Goal: Share content: Share content

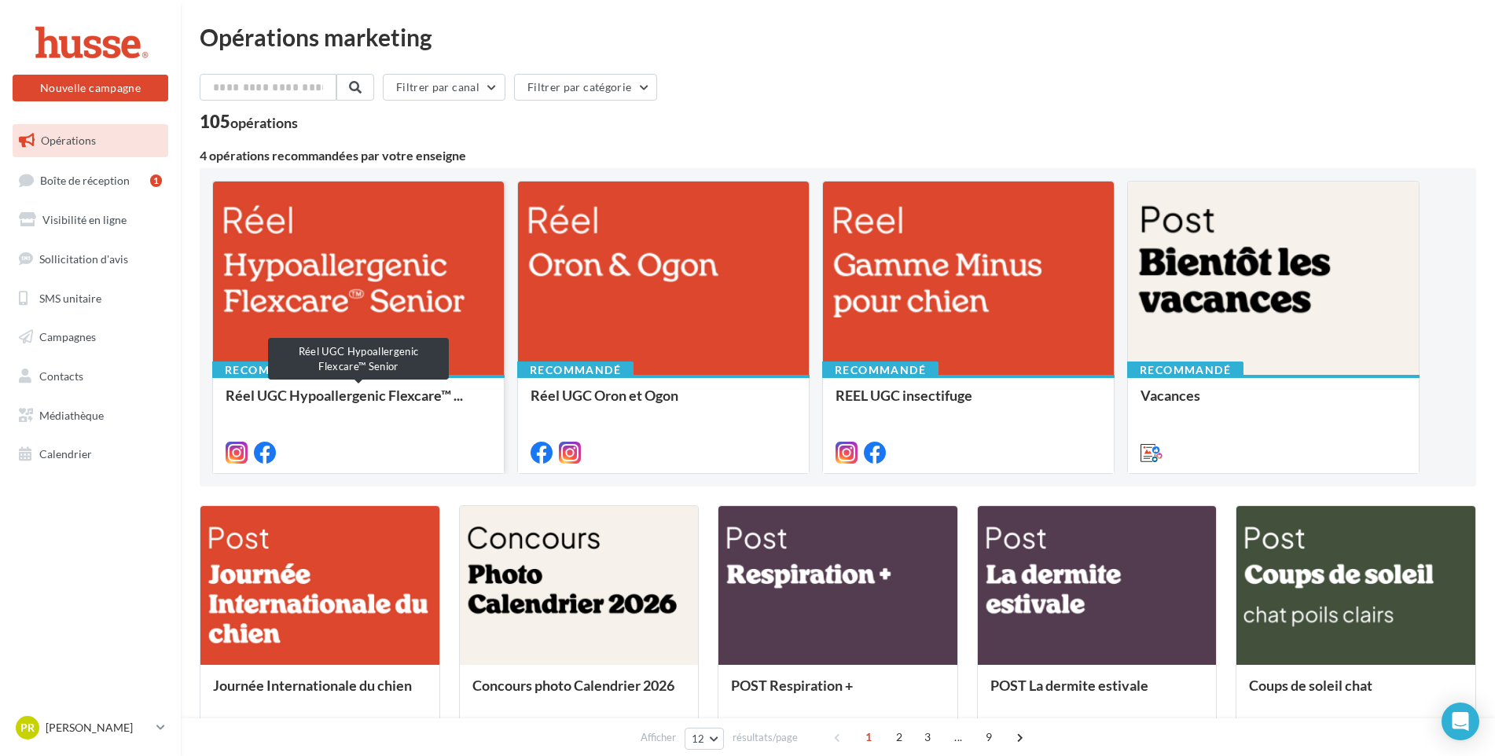
click at [302, 398] on span "Réel UGC Hypoallergenic Flexcare™ ..." at bounding box center [344, 395] width 237 height 17
click at [334, 296] on div at bounding box center [358, 279] width 291 height 195
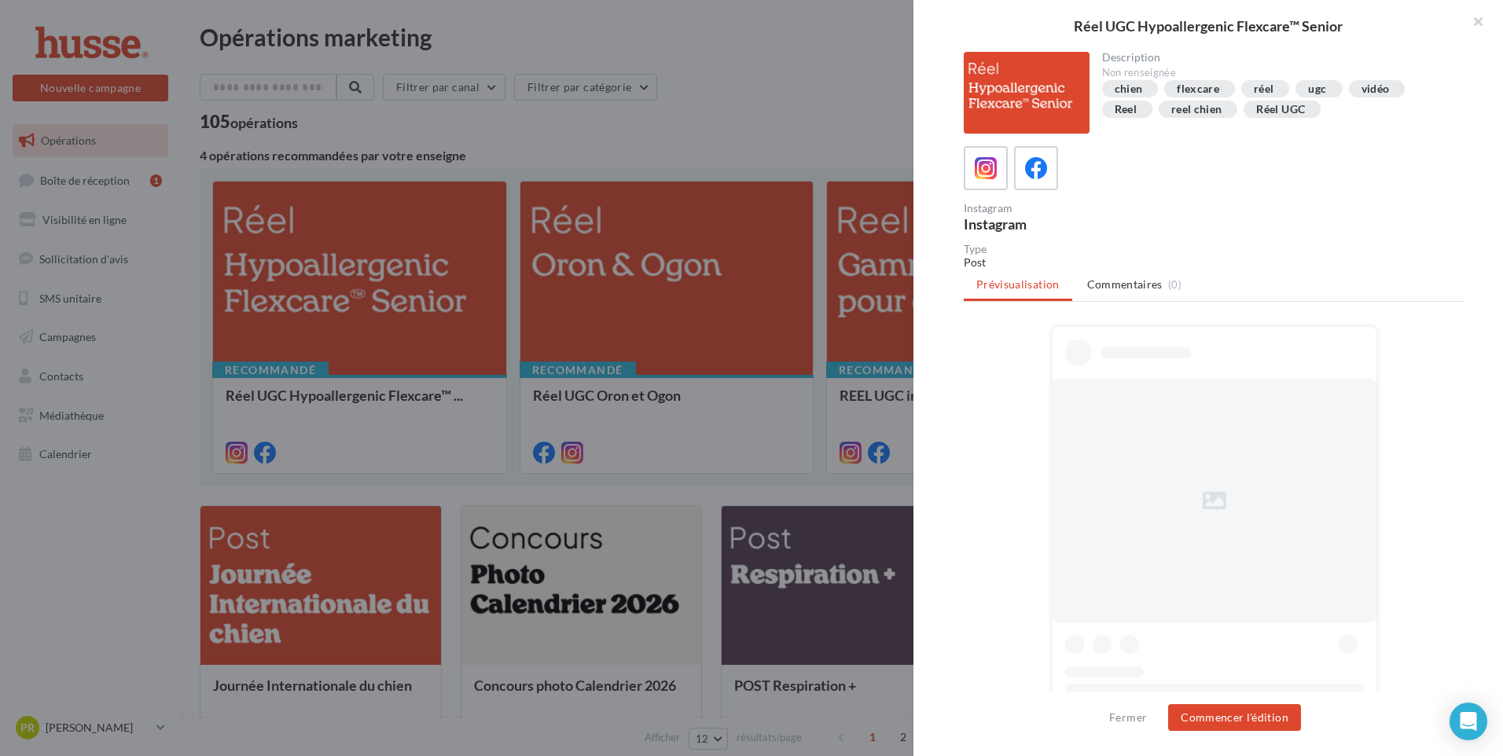
click at [334, 296] on div at bounding box center [751, 378] width 1503 height 756
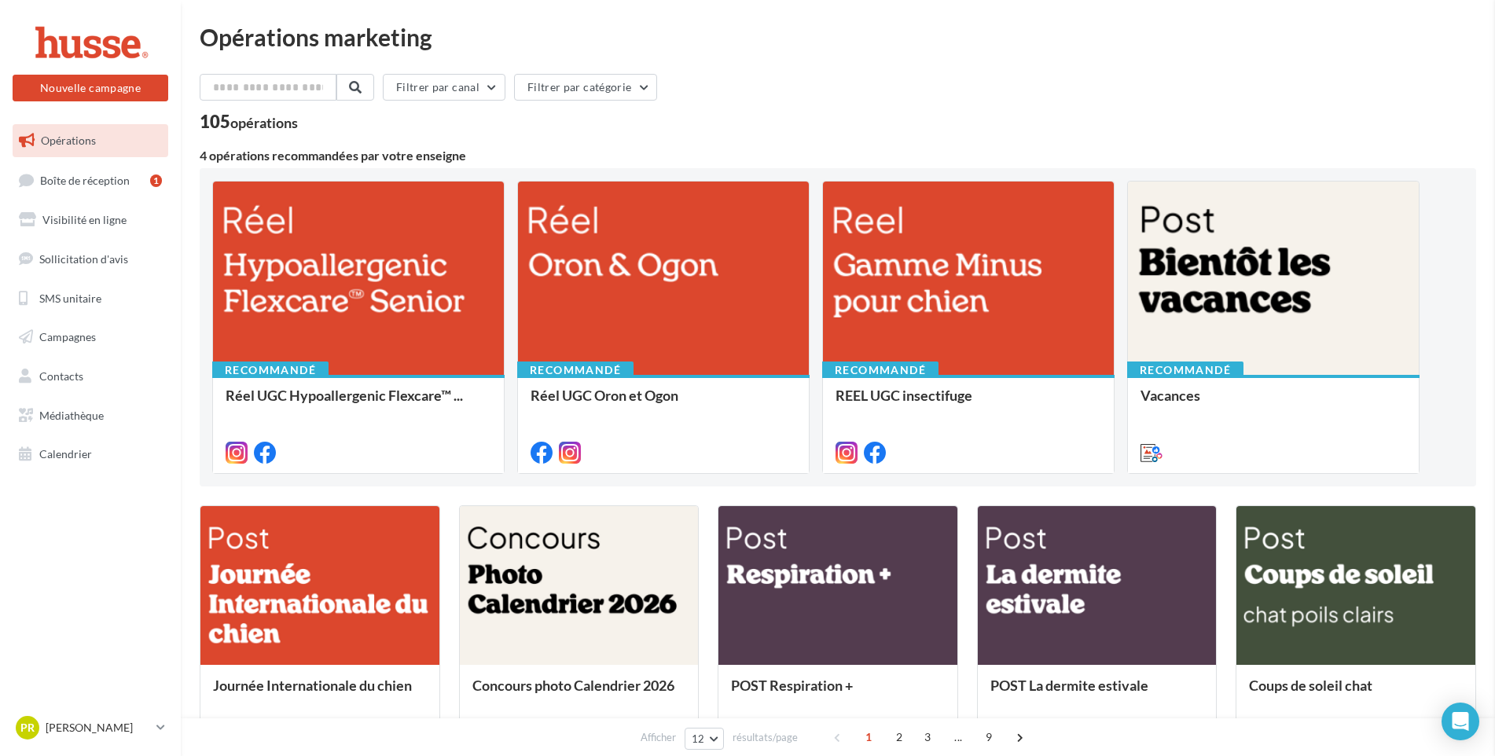
click at [337, 392] on span "Réel UGC Hypoallergenic Flexcare™ ..." at bounding box center [344, 395] width 237 height 17
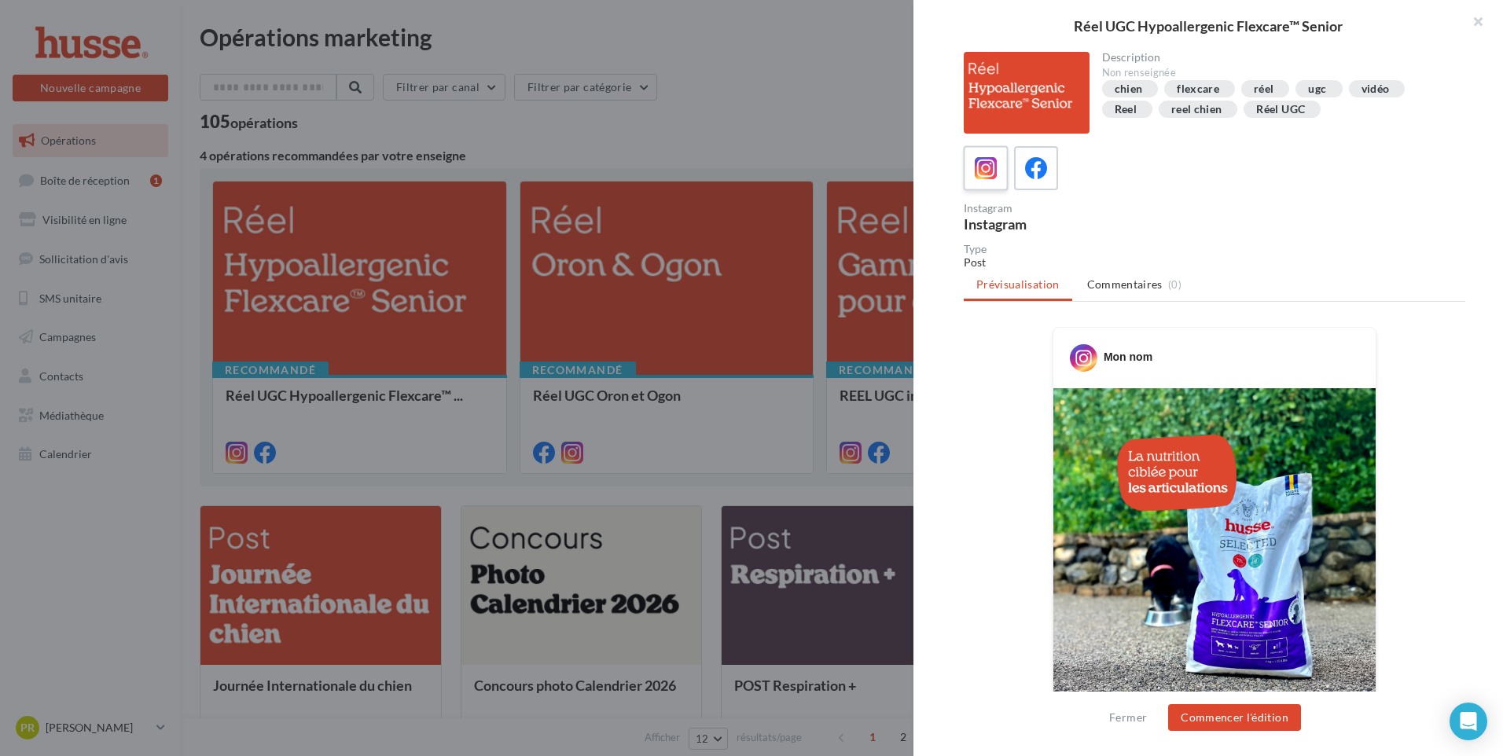
click at [992, 167] on icon at bounding box center [986, 168] width 23 height 23
click at [1038, 170] on icon at bounding box center [1036, 168] width 23 height 23
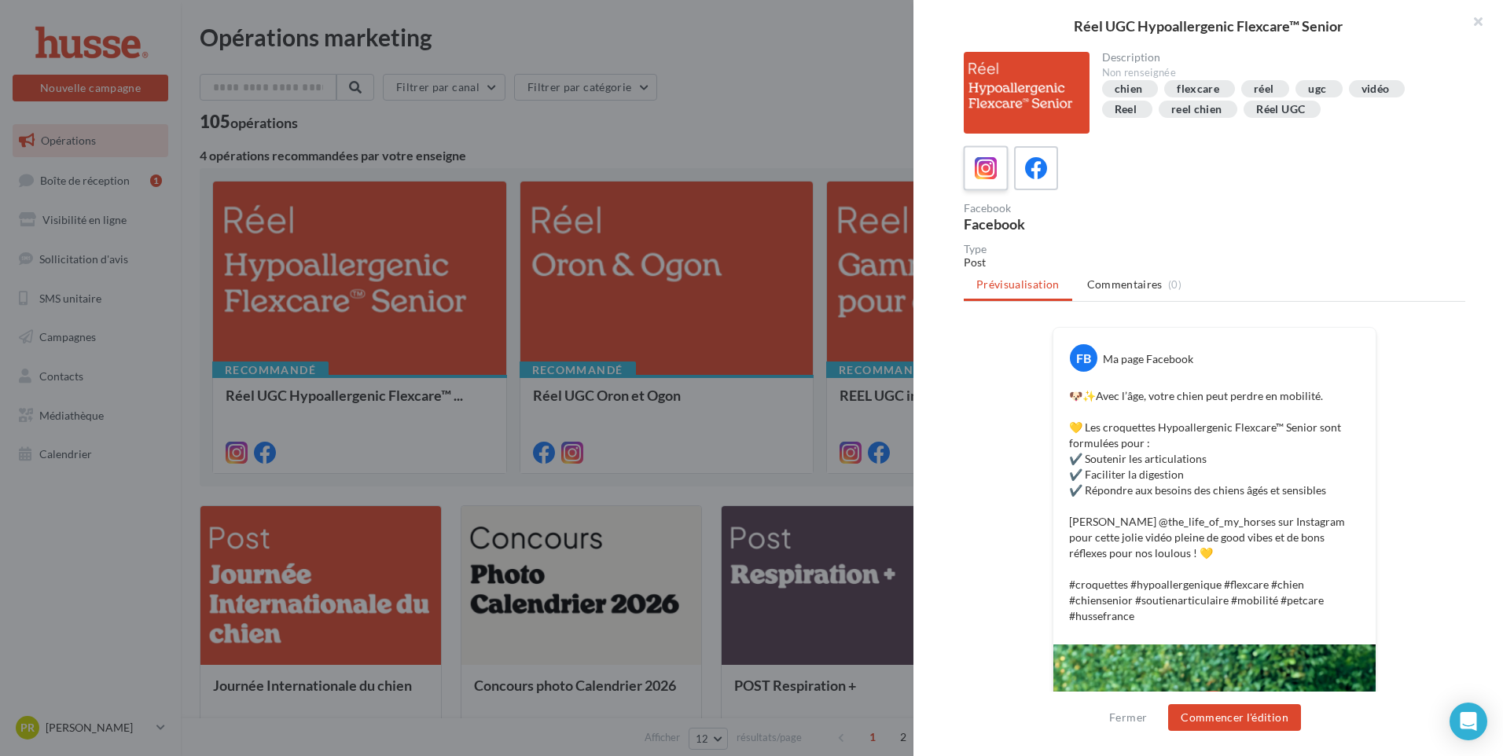
click at [988, 167] on icon at bounding box center [986, 168] width 23 height 23
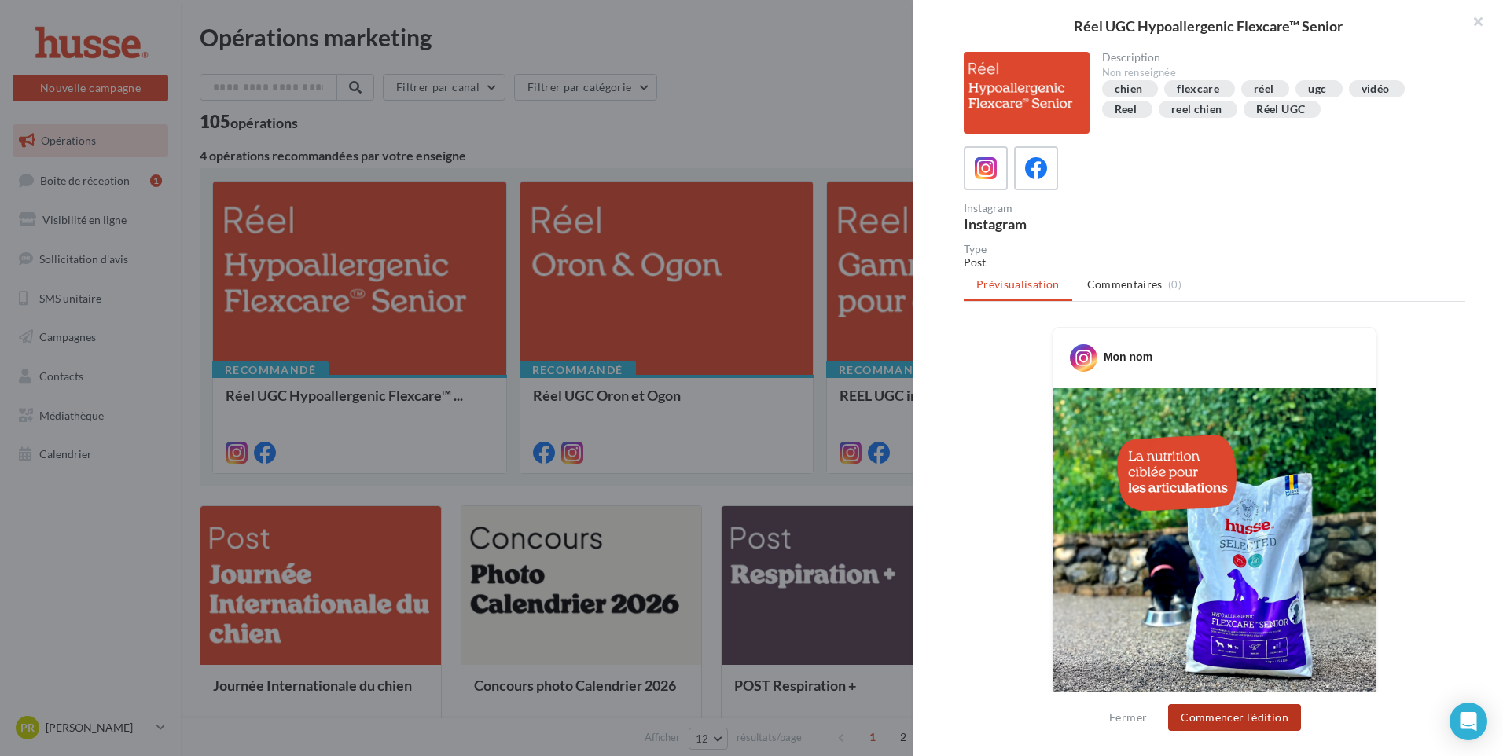
click at [1250, 720] on button "Commencer l'édition" at bounding box center [1234, 717] width 133 height 27
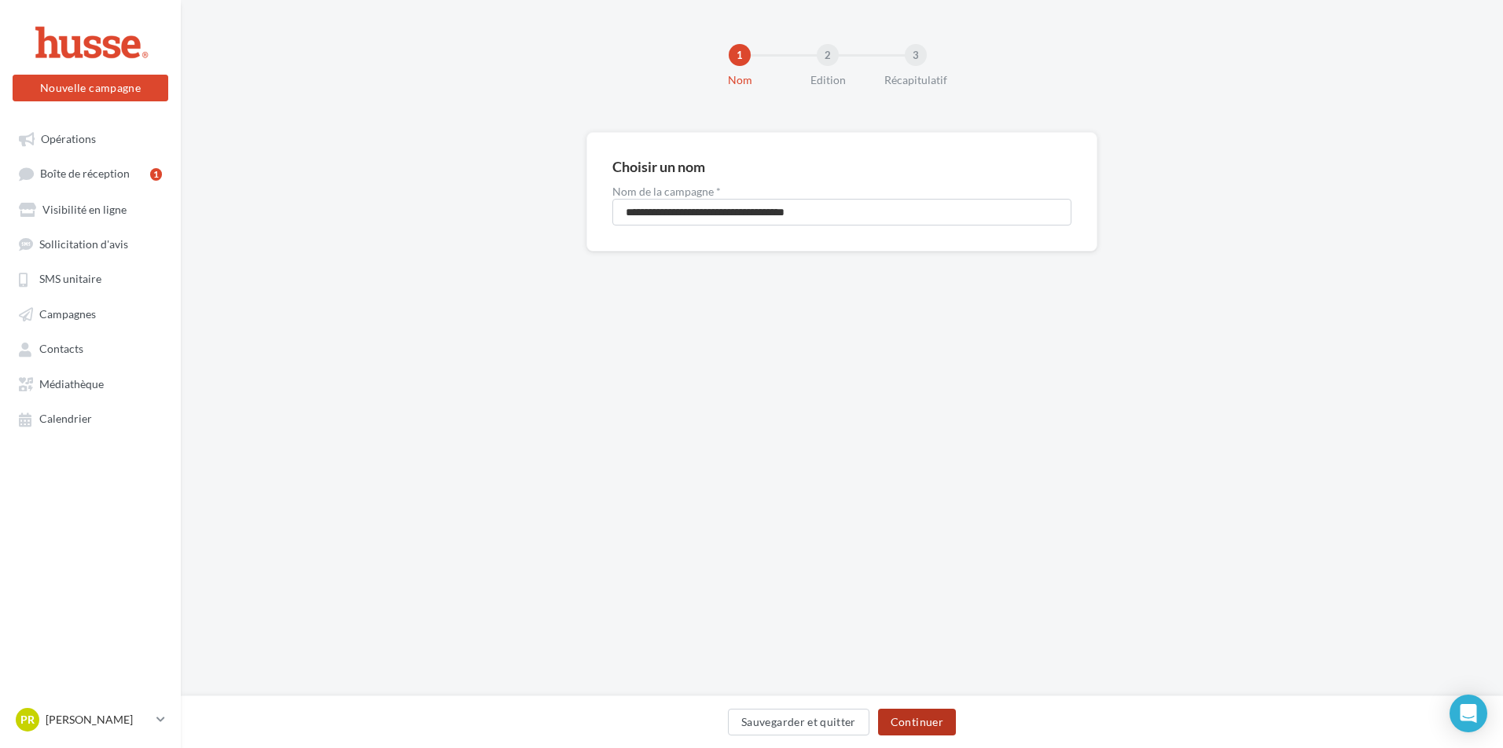
click at [923, 721] on button "Continuer" at bounding box center [917, 722] width 78 height 27
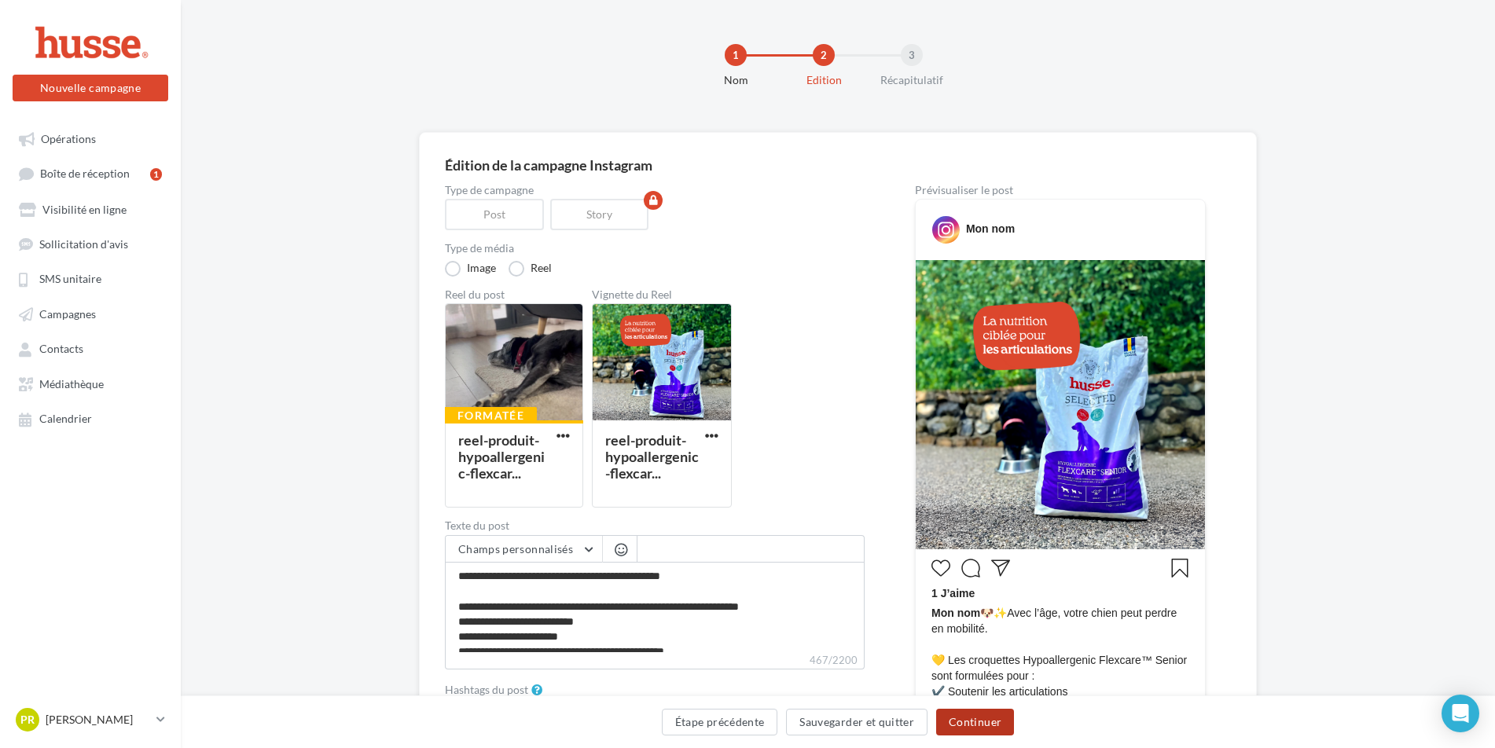
click at [966, 724] on button "Continuer" at bounding box center [975, 722] width 78 height 27
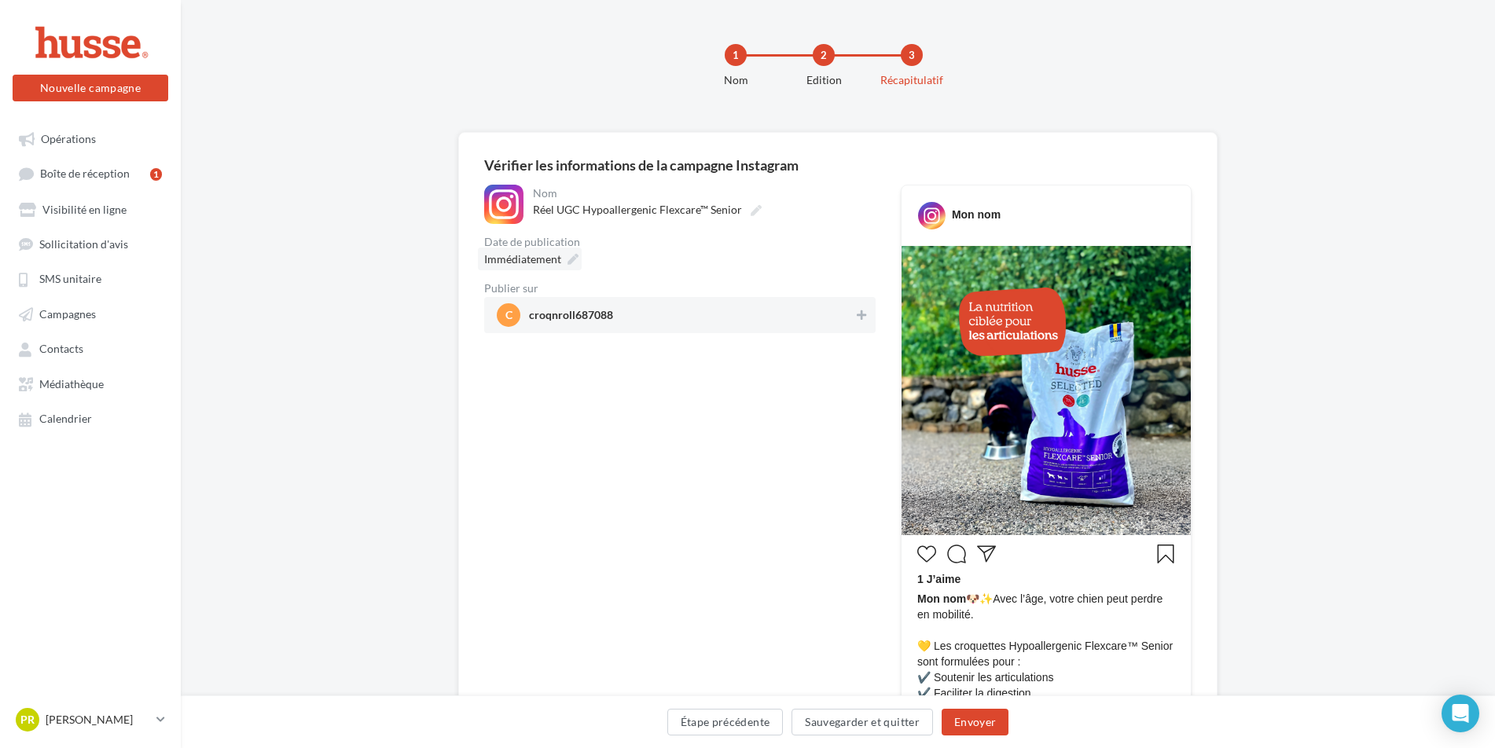
click at [532, 257] on span "Immédiatement" at bounding box center [522, 258] width 77 height 13
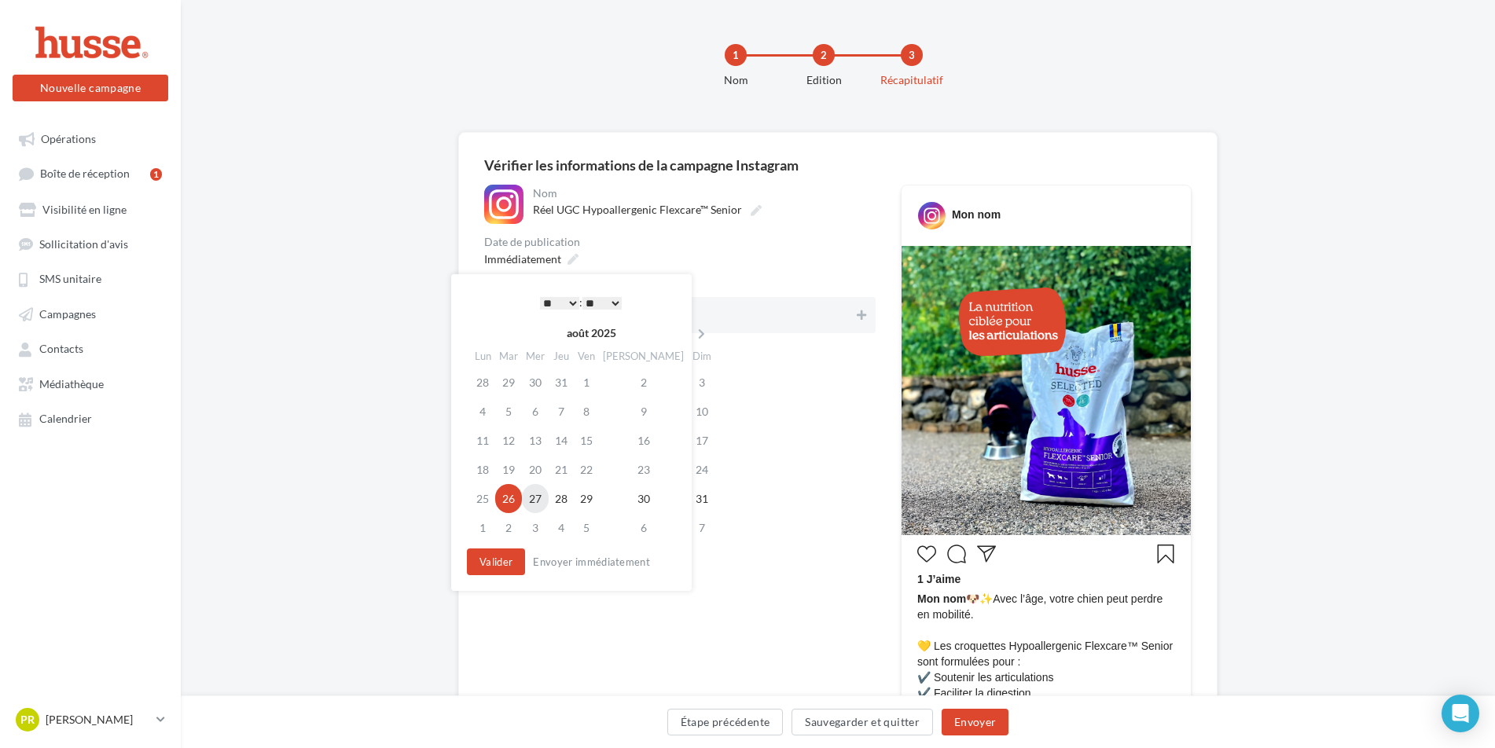
click at [541, 501] on td "27" at bounding box center [535, 498] width 27 height 29
click at [569, 301] on select "* * * * * * * * * * ** ** ** ** ** ** ** ** ** ** ** ** ** **" at bounding box center [559, 303] width 39 height 13
click at [493, 563] on button "Valider" at bounding box center [496, 562] width 58 height 27
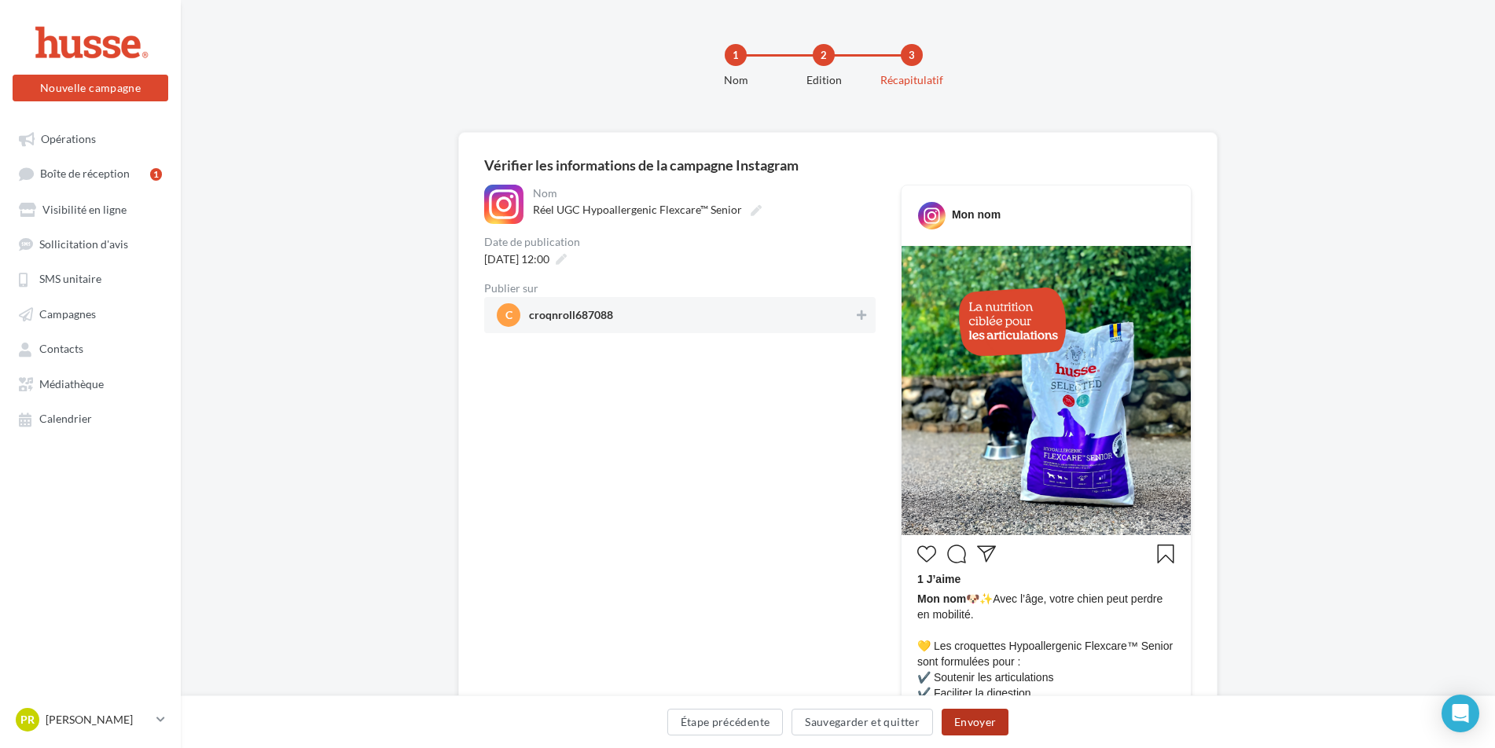
click at [975, 719] on button "Envoyer" at bounding box center [975, 722] width 67 height 27
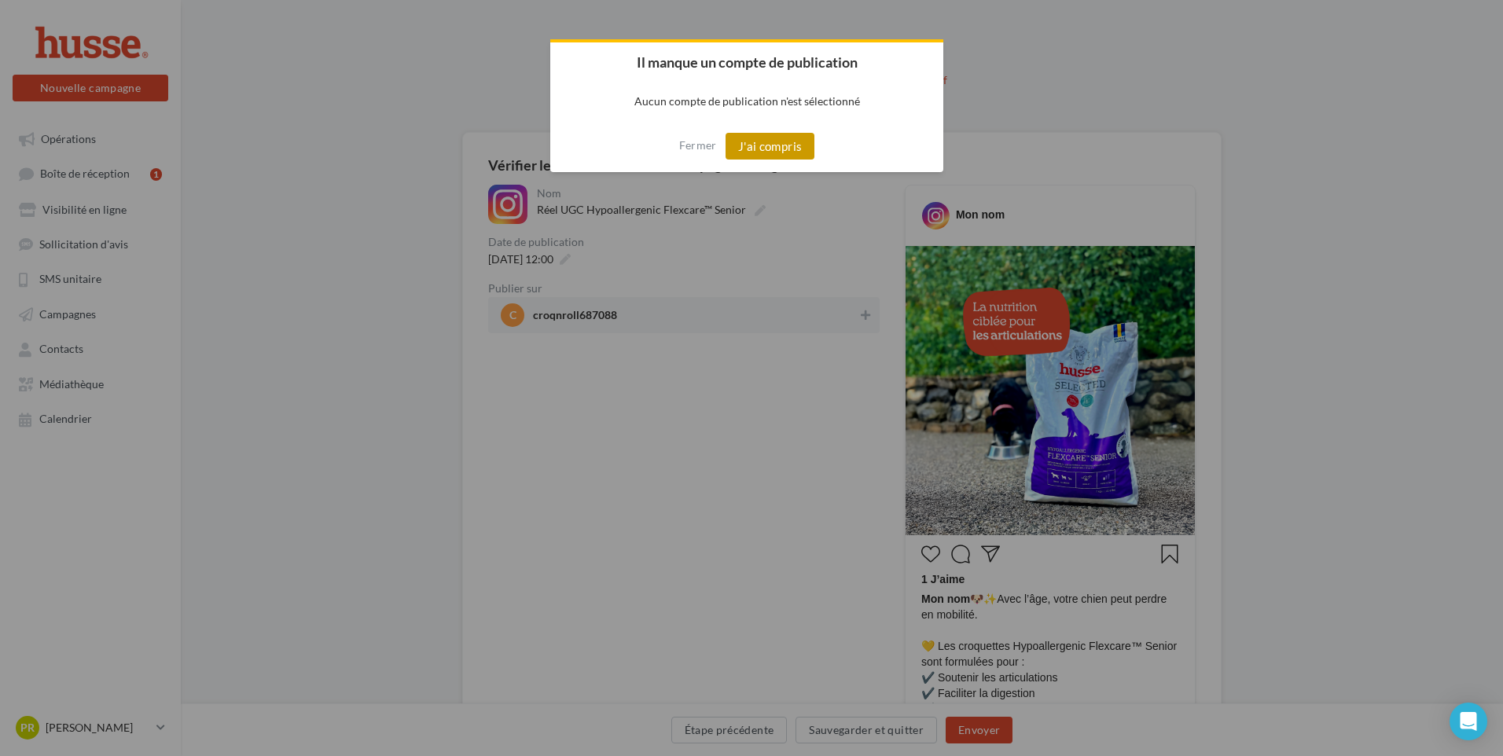
click at [769, 146] on button "J'ai compris" at bounding box center [770, 146] width 90 height 27
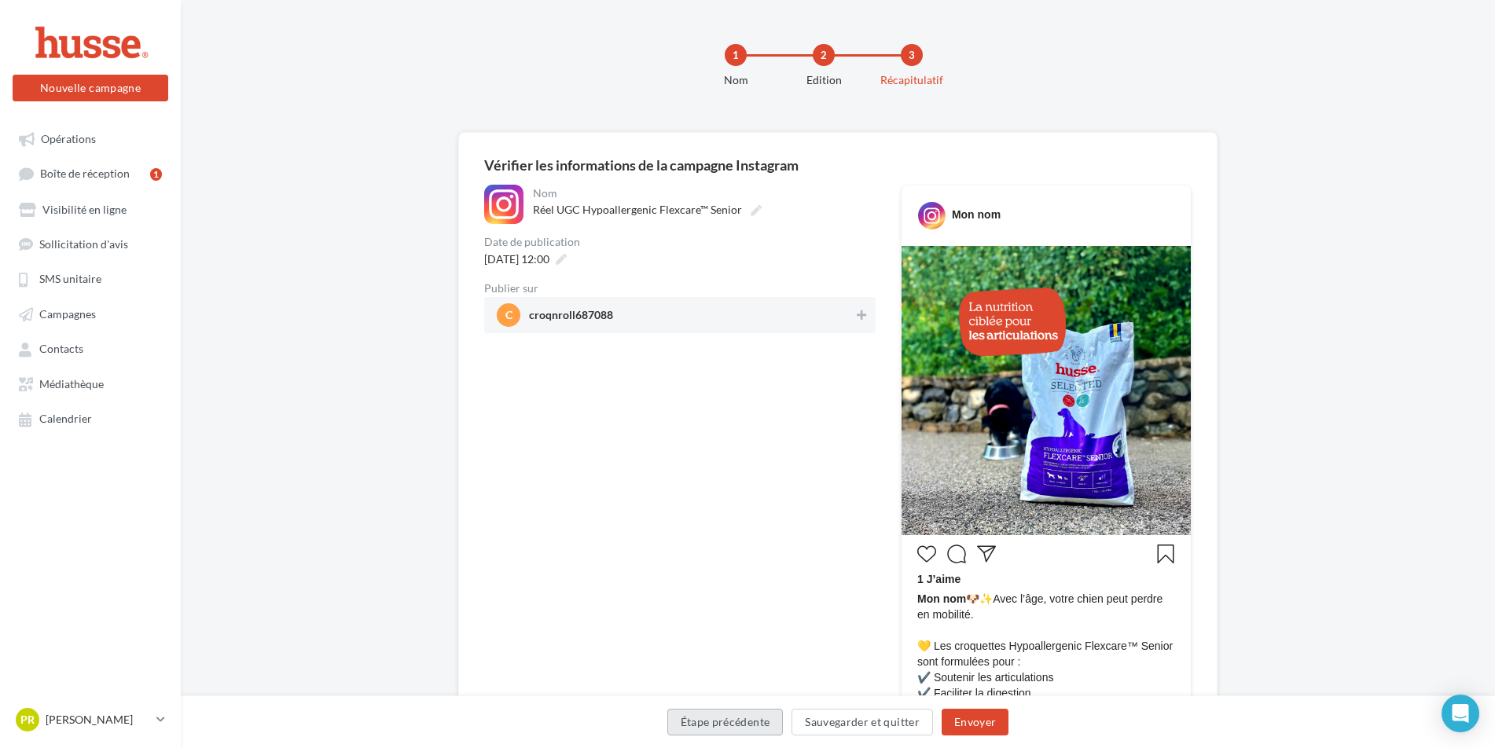
click at [708, 722] on button "Étape précédente" at bounding box center [725, 722] width 116 height 27
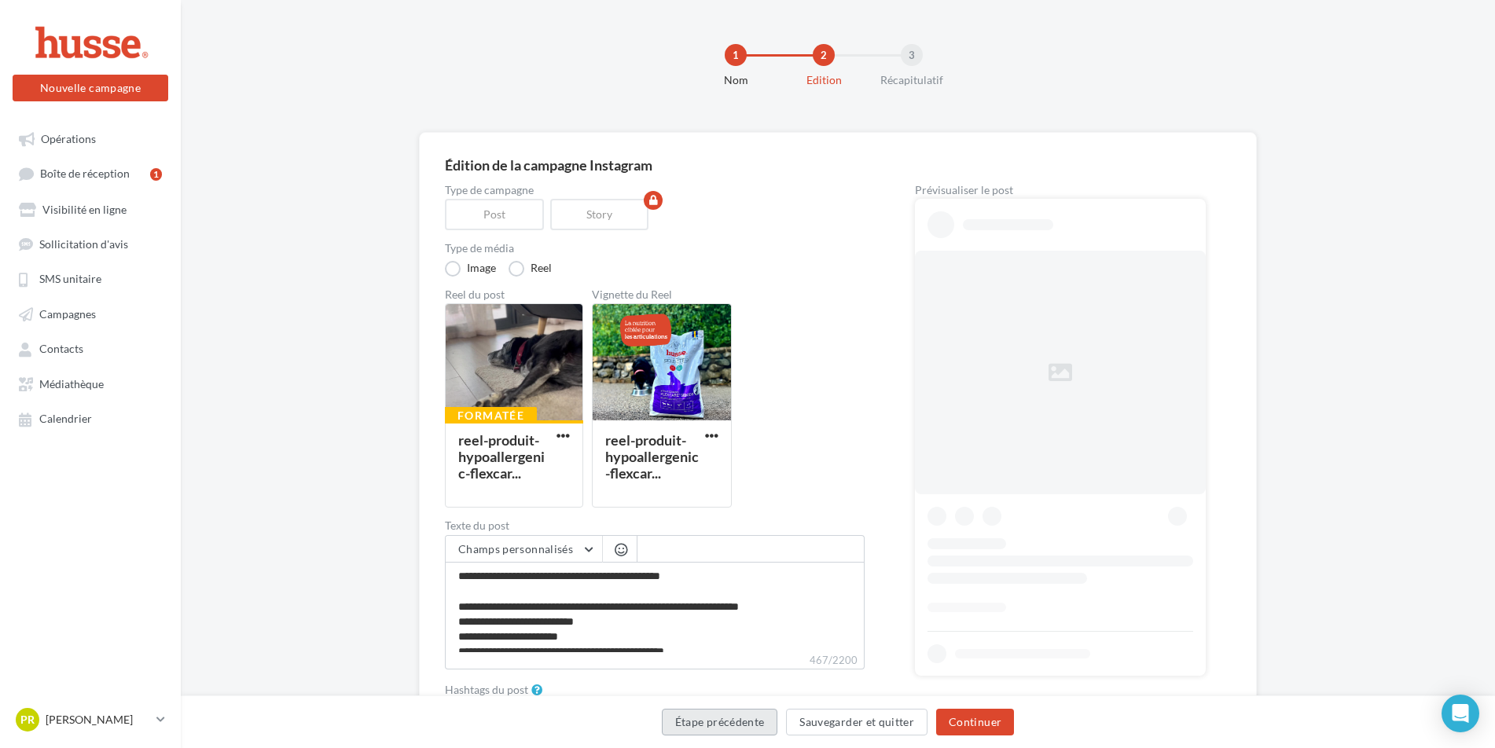
click at [708, 722] on button "Étape précédente" at bounding box center [720, 722] width 116 height 27
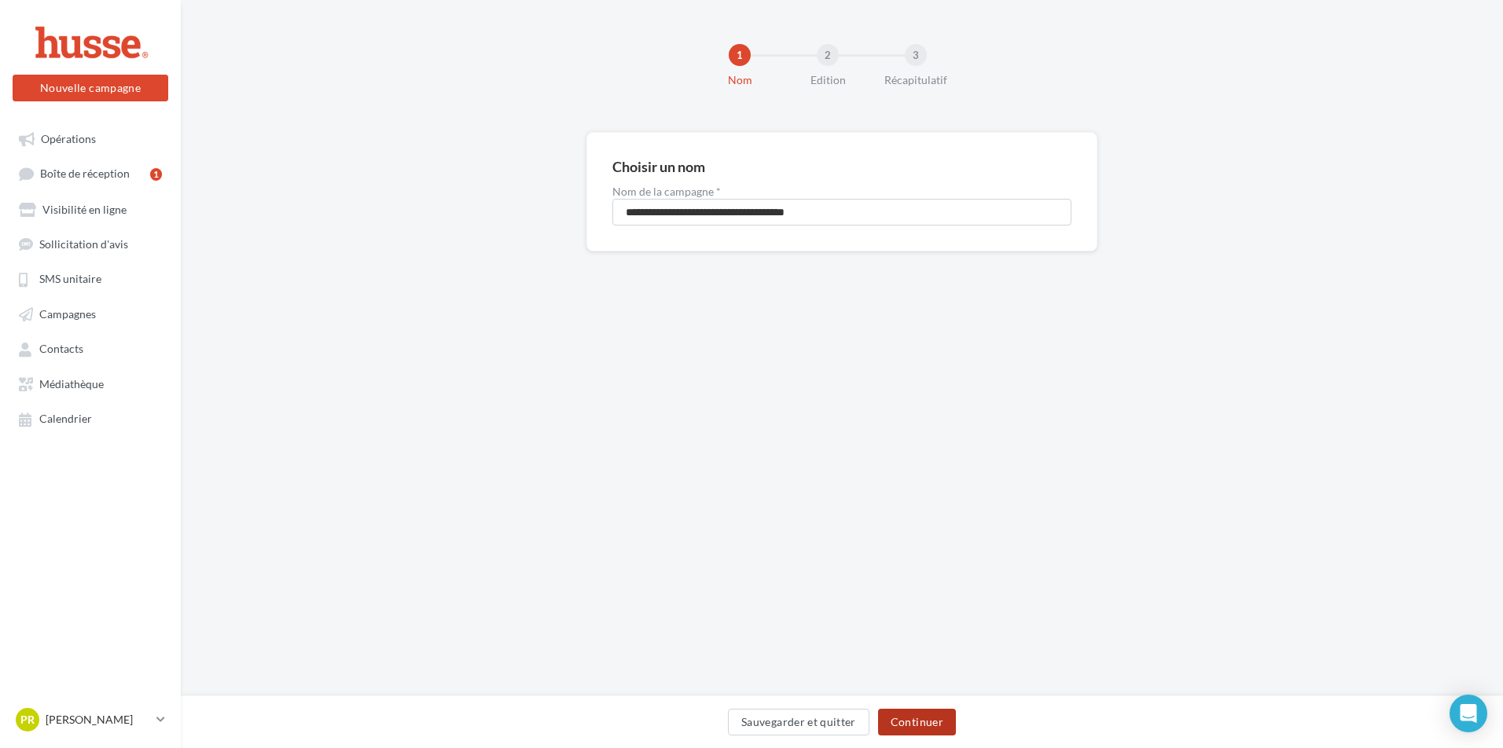
click at [912, 721] on button "Continuer" at bounding box center [917, 722] width 78 height 27
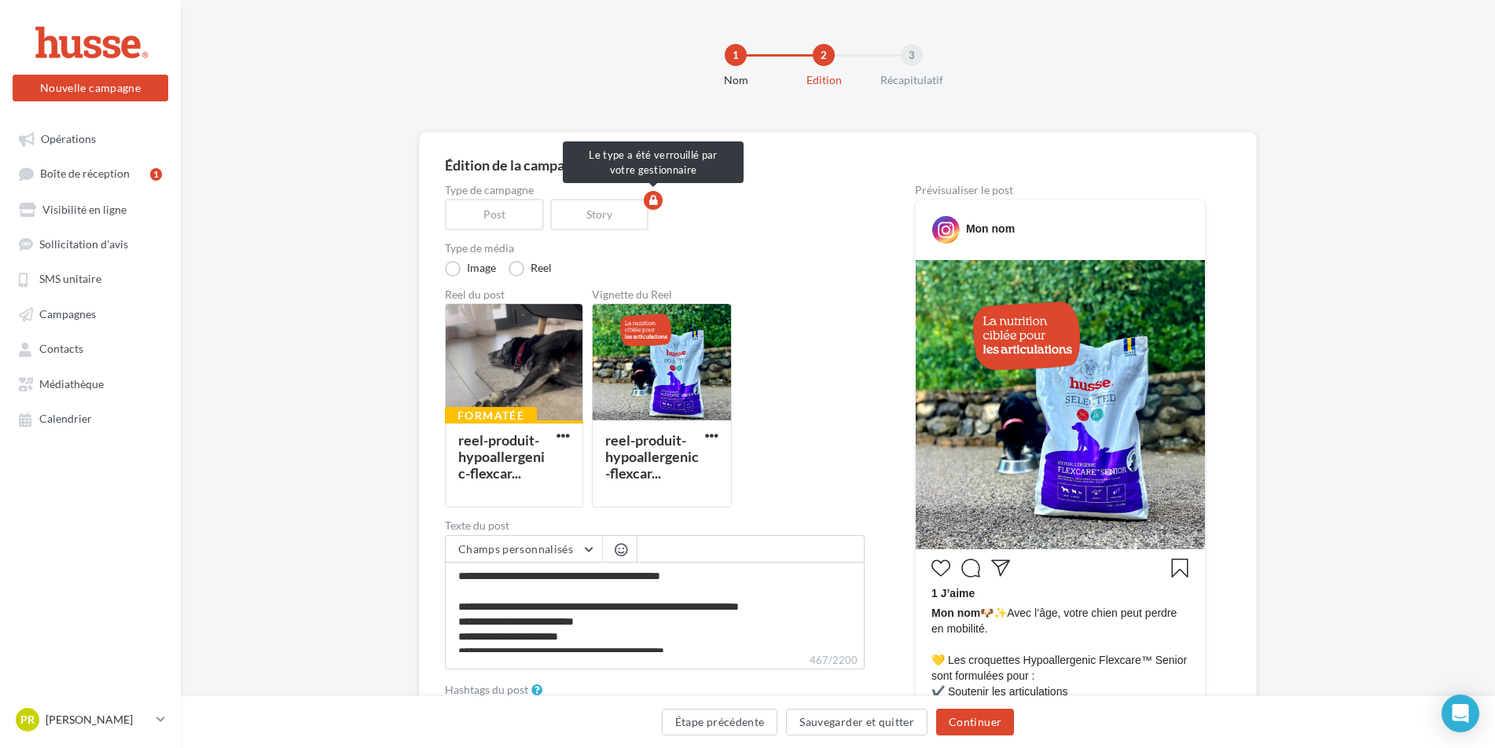
click at [508, 222] on div "Post" at bounding box center [497, 214] width 105 height 31
click at [531, 380] on div at bounding box center [514, 363] width 137 height 118
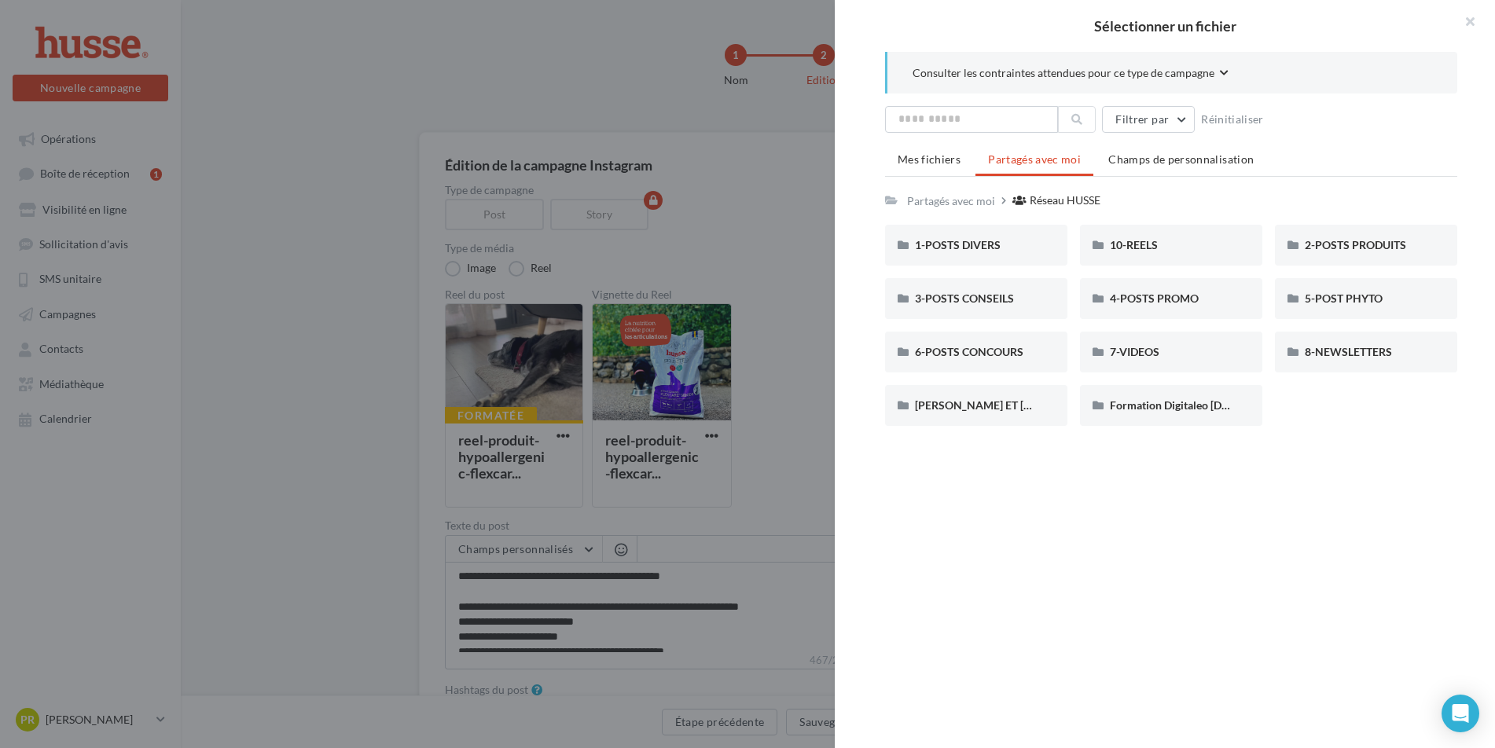
click at [583, 508] on div "Sélectionner un fichier Consulter les contraintes attendues pour ce type de cam…" at bounding box center [514, 508] width 138 height 0
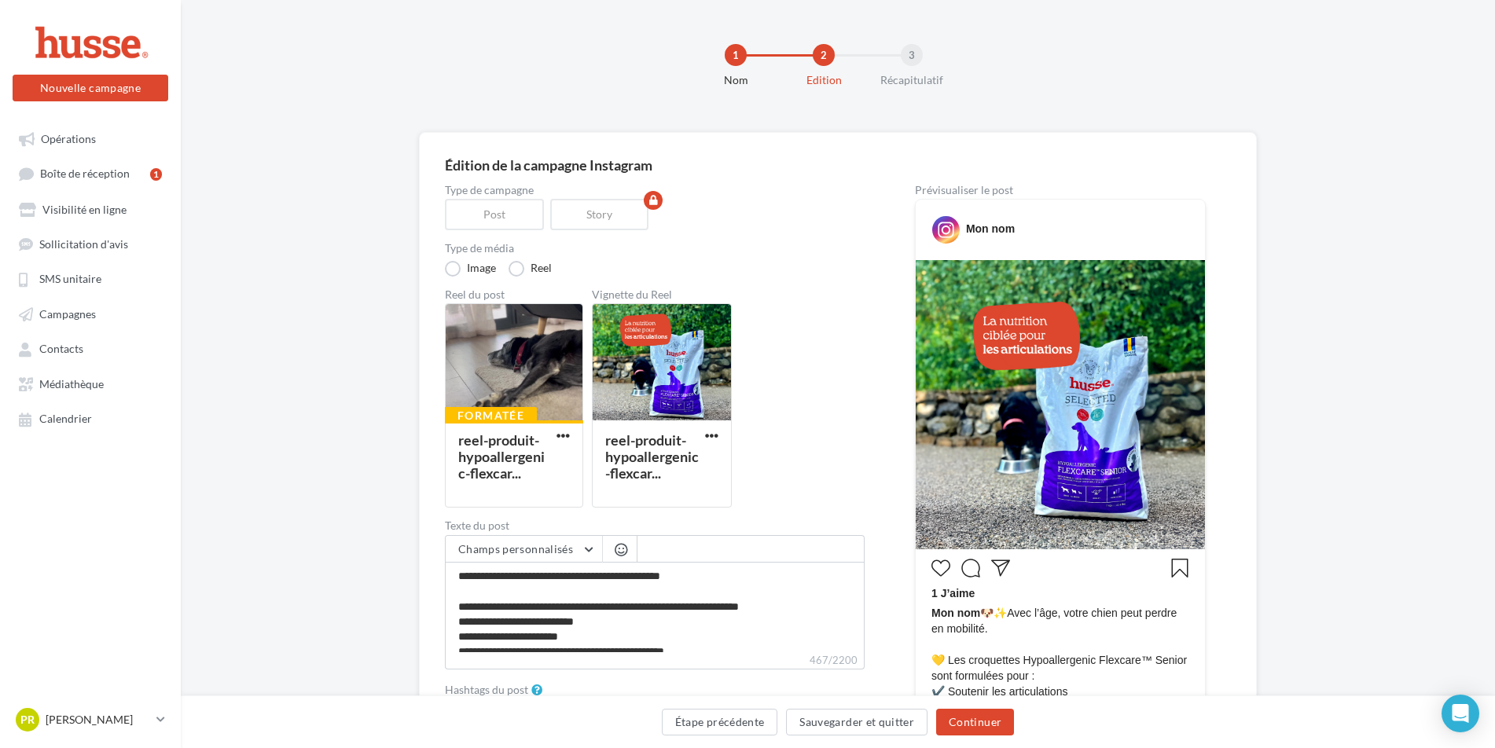
click at [948, 234] on icon at bounding box center [946, 230] width 28 height 28
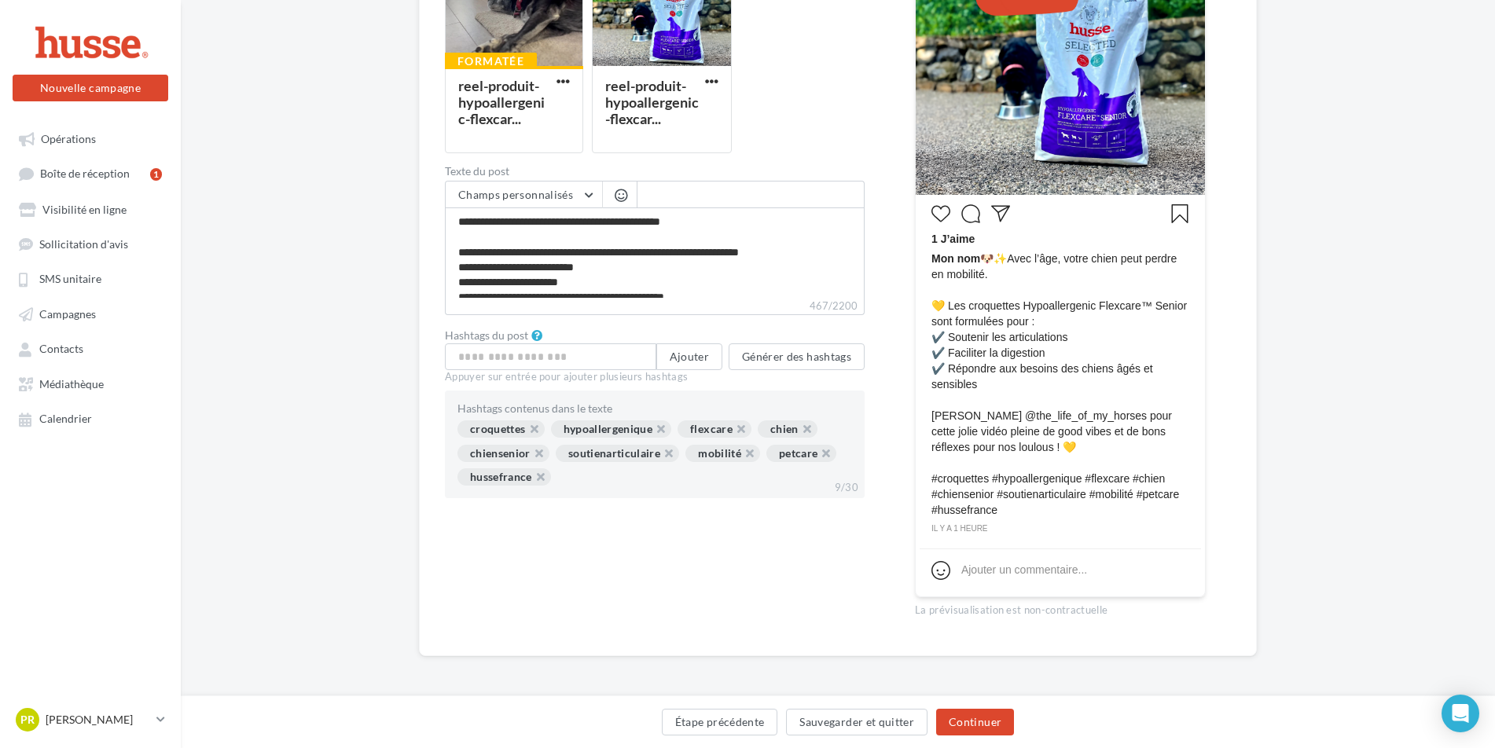
scroll to position [355, 0]
click at [974, 729] on button "Continuer" at bounding box center [975, 722] width 78 height 27
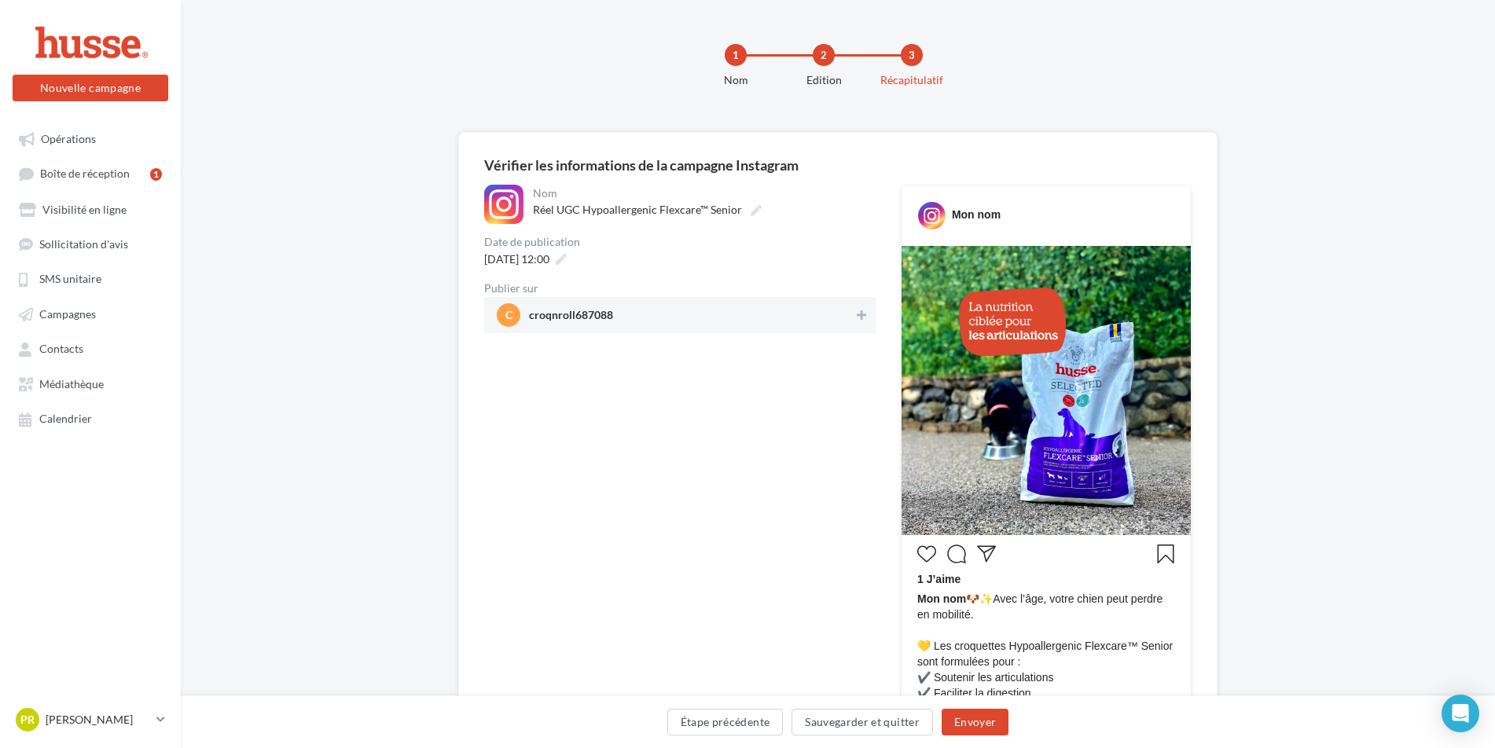
click at [916, 55] on div "3" at bounding box center [912, 55] width 22 height 22
click at [1459, 711] on icon "Open Intercom Messenger" at bounding box center [1460, 713] width 18 height 20
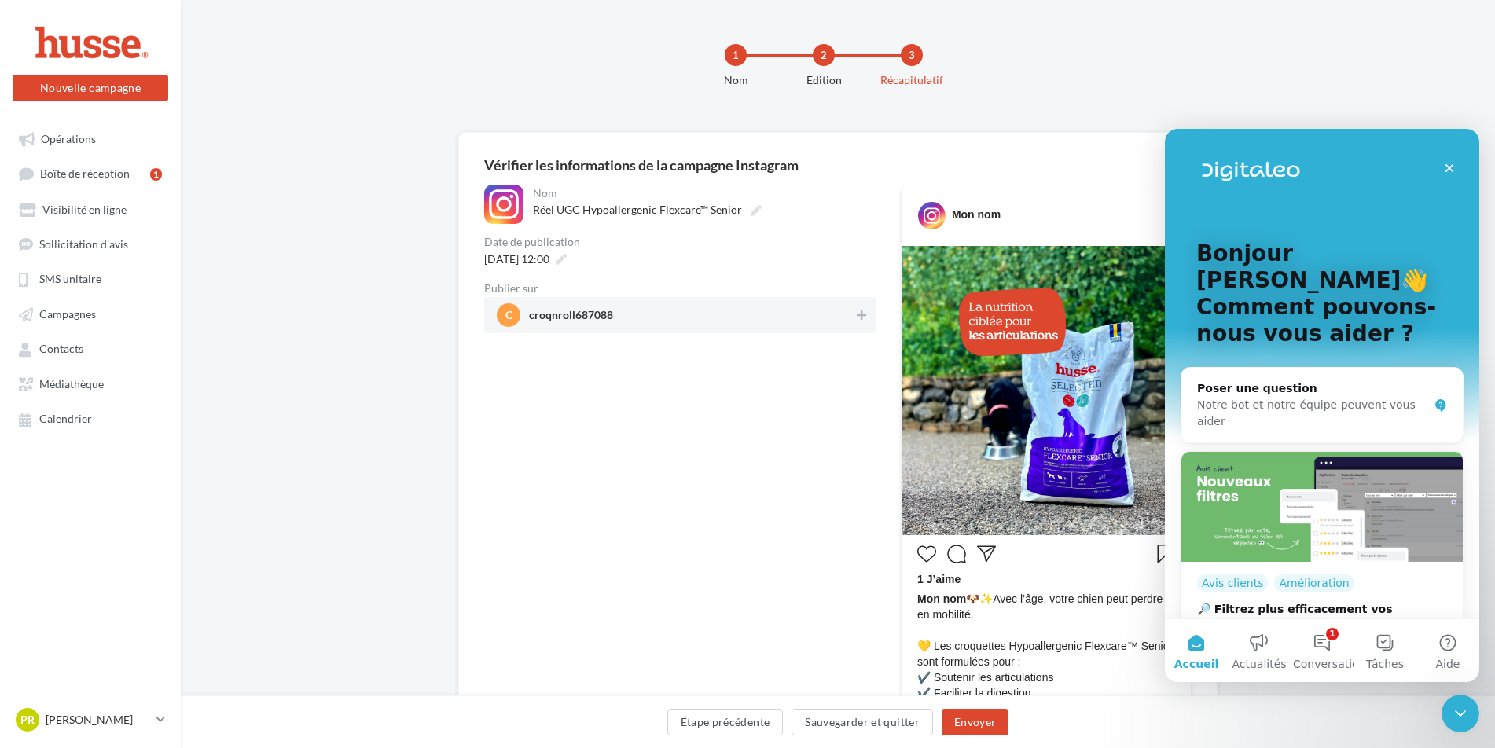
click at [1458, 710] on icon "Fermer le Messenger Intercom" at bounding box center [1460, 713] width 19 height 19
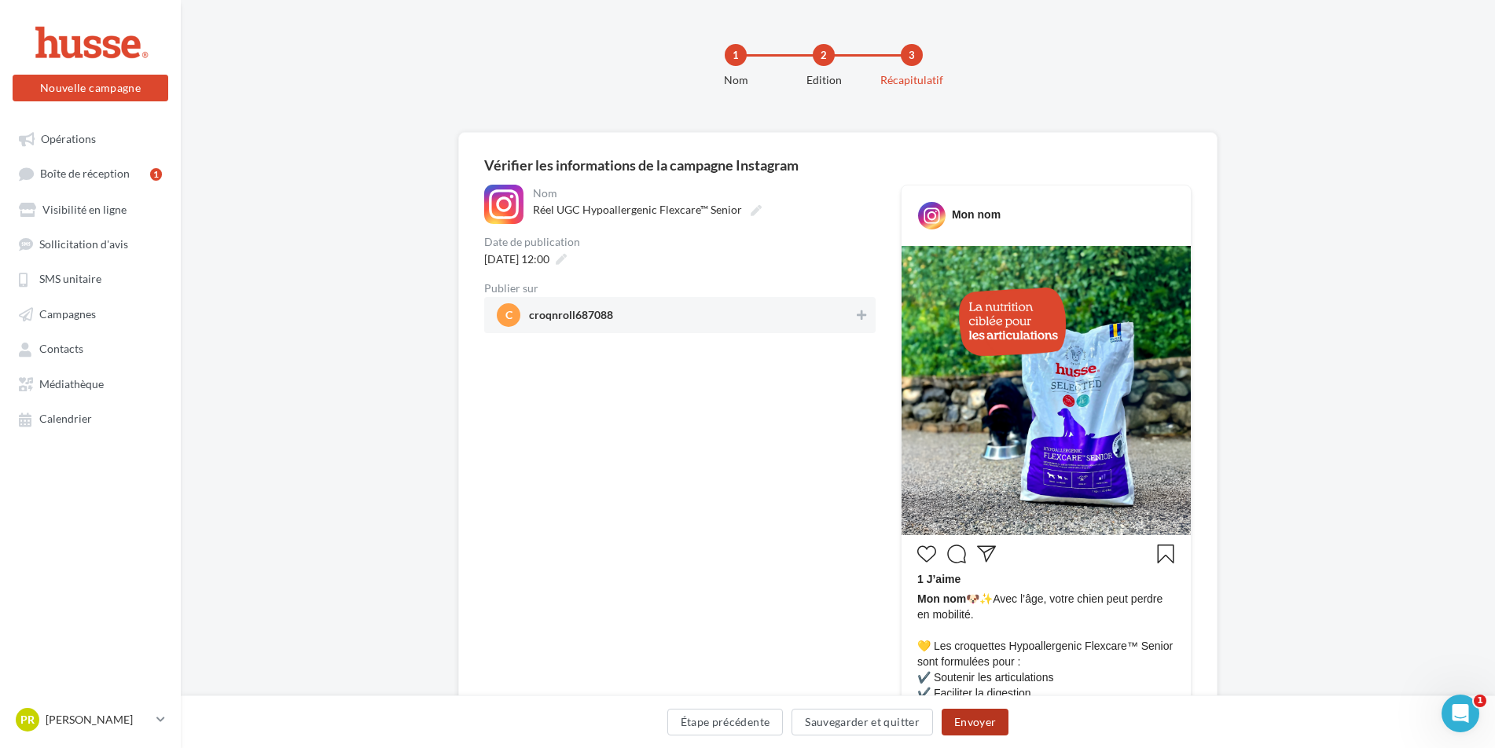
click at [993, 720] on button "Envoyer" at bounding box center [975, 722] width 67 height 27
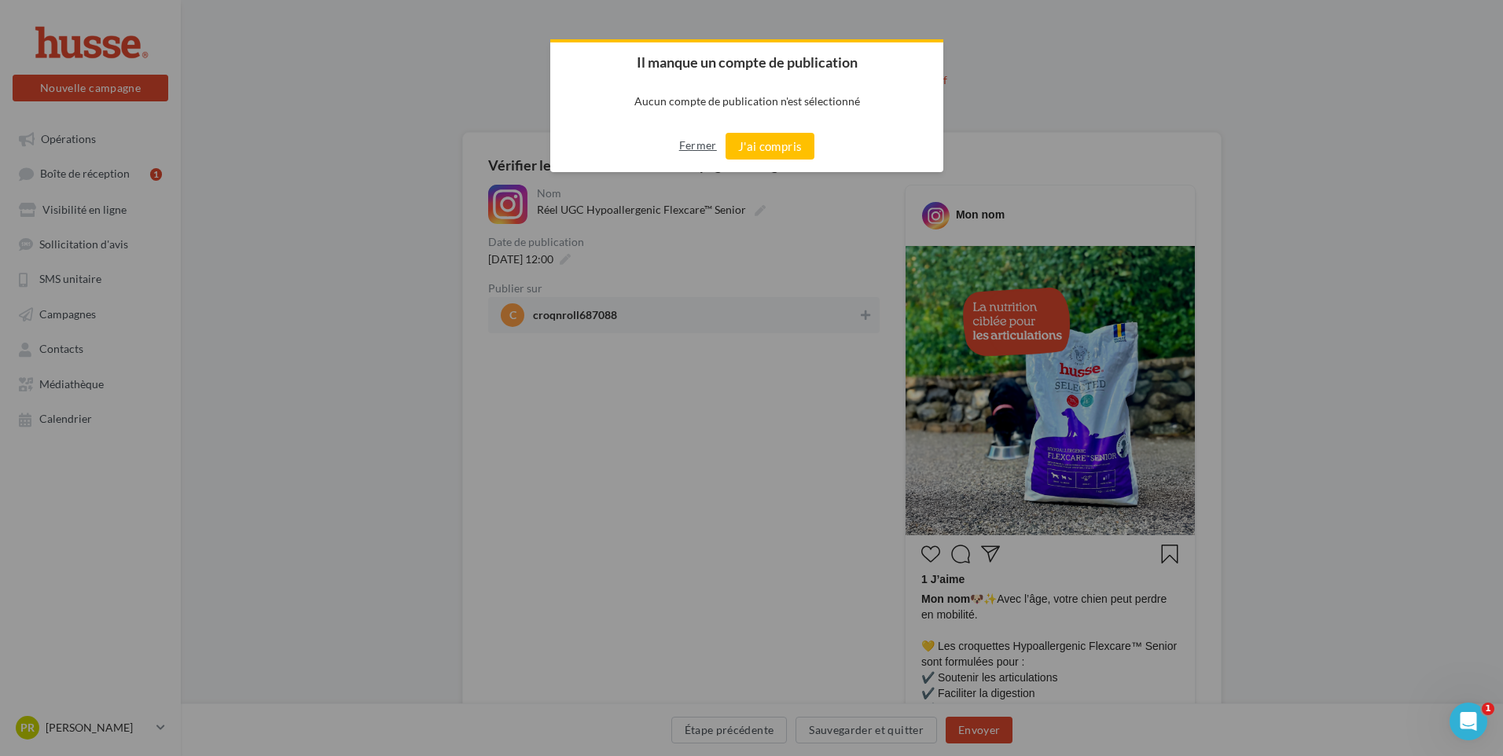
click at [694, 145] on button "Fermer" at bounding box center [698, 145] width 38 height 25
